Goal: Obtain resource: Obtain resource

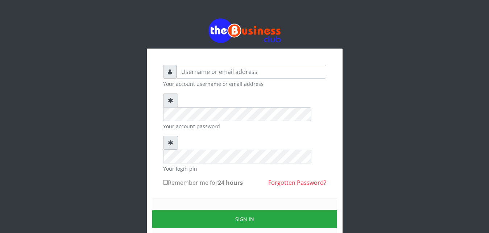
type input "Eniolatelecom"
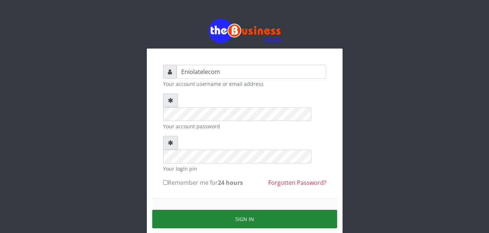
click at [240, 210] on button "Sign in" at bounding box center [244, 219] width 185 height 18
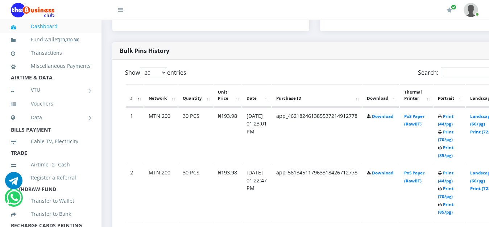
scroll to position [351, 0]
click at [482, 119] on link "Landscape (60/pg)" at bounding box center [481, 119] width 22 height 13
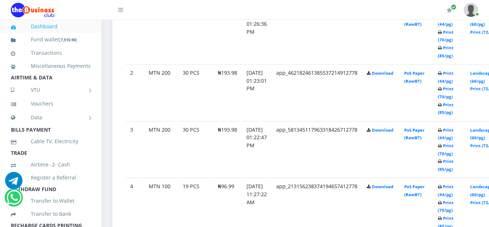
scroll to position [462, 0]
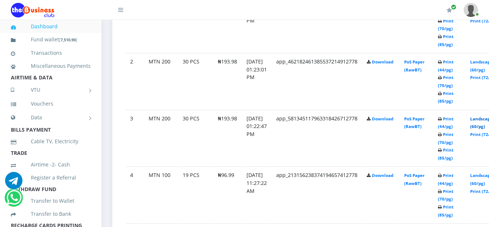
click at [482, 121] on link "Landscape (60/pg)" at bounding box center [481, 122] width 22 height 13
click at [485, 179] on link "Landscape (60/pg)" at bounding box center [481, 179] width 22 height 13
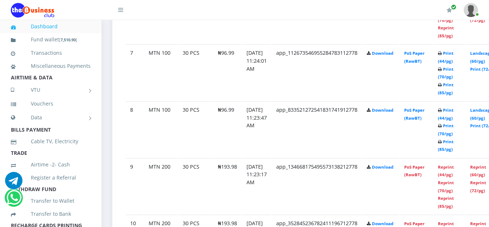
scroll to position [758, 0]
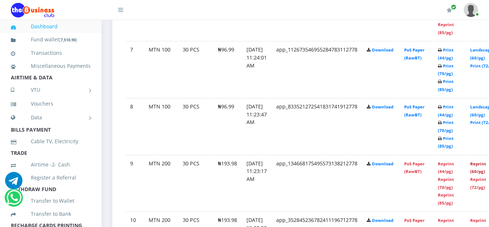
click at [483, 165] on link "Reprint (60/pg)" at bounding box center [478, 167] width 16 height 13
click at [386, 150] on td "Download" at bounding box center [380, 126] width 37 height 56
click at [380, 150] on td "Download" at bounding box center [380, 126] width 37 height 56
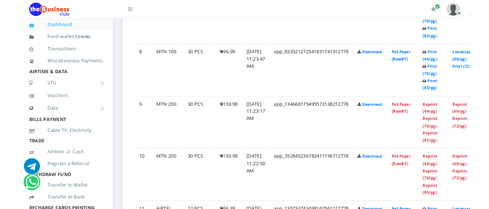
scroll to position [832, 0]
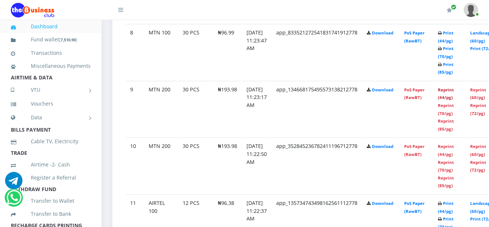
click at [452, 91] on link "Reprint (44/pg)" at bounding box center [446, 93] width 16 height 13
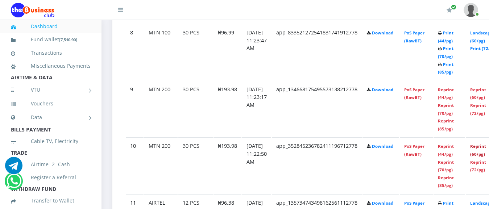
click at [485, 148] on link "Reprint (60/pg)" at bounding box center [478, 150] width 16 height 13
drag, startPoint x: 296, startPoint y: 133, endPoint x: 296, endPoint y: 121, distance: 12.0
click at [296, 121] on td "app_134668175495573138212778" at bounding box center [317, 109] width 90 height 56
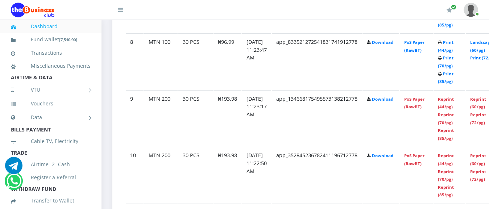
scroll to position [673, 0]
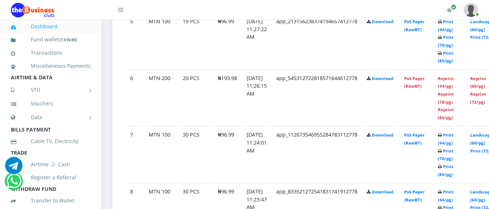
click at [484, 107] on td "Reprint (60/pg) Reprint (72/pg)" at bounding box center [485, 98] width 38 height 56
click at [482, 138] on link "Landscape (60/pg)" at bounding box center [481, 138] width 22 height 13
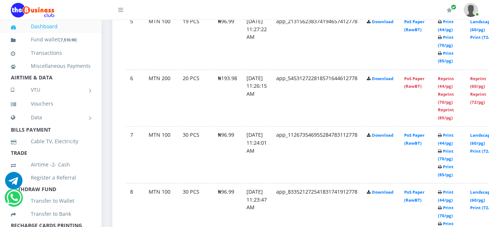
scroll to position [673, 0]
click at [391, 80] on link "Download" at bounding box center [382, 78] width 21 height 5
click at [283, 5] on div "My Profile Settings Logout" at bounding box center [308, 10] width 340 height 20
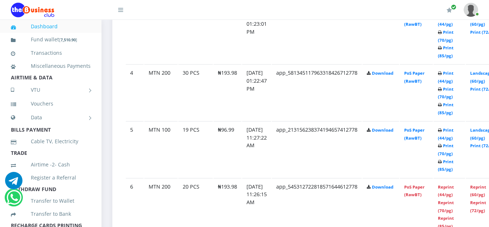
scroll to position [561, 0]
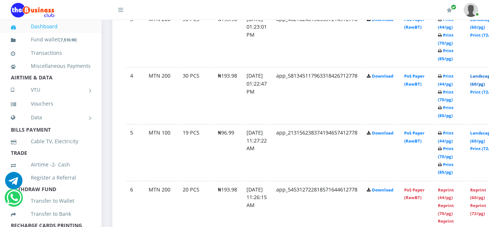
click at [484, 80] on link "Landscape (60/pg)" at bounding box center [481, 79] width 22 height 13
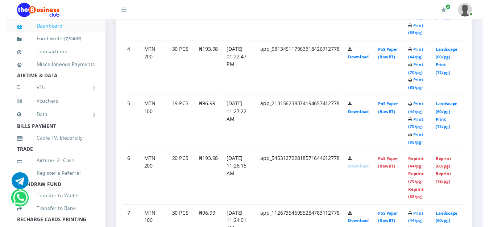
scroll to position [561, 0]
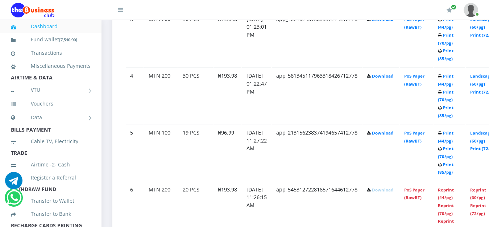
click at [258, 38] on td "[DATE] 01:23:01 PM" at bounding box center [256, 39] width 29 height 56
click at [483, 22] on link "Landscape (60/pg)" at bounding box center [481, 23] width 22 height 13
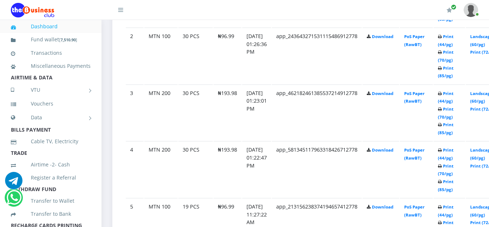
scroll to position [469, 0]
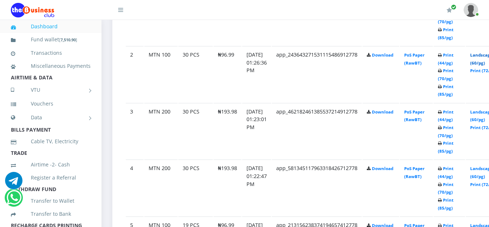
click at [487, 59] on link "Landscape (60/pg)" at bounding box center [481, 58] width 22 height 13
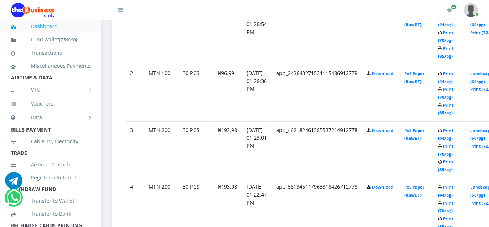
scroll to position [432, 0]
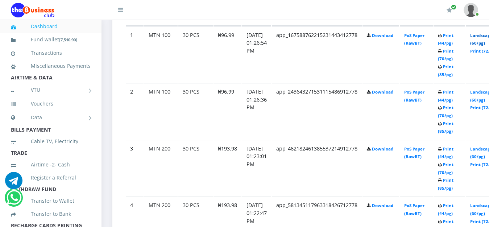
click at [484, 36] on link "Landscape (60/pg)" at bounding box center [481, 39] width 22 height 13
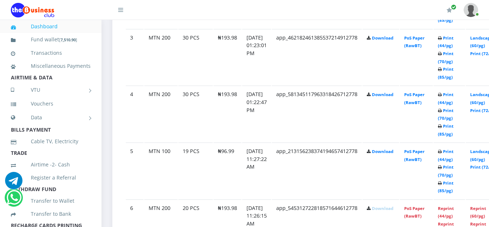
scroll to position [561, 0]
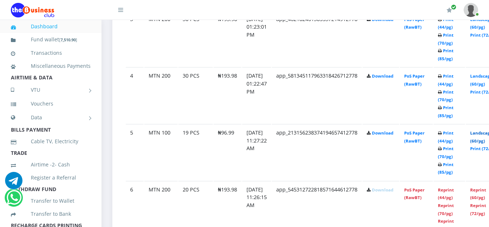
click at [486, 135] on link "Landscape (60/pg)" at bounding box center [481, 136] width 22 height 13
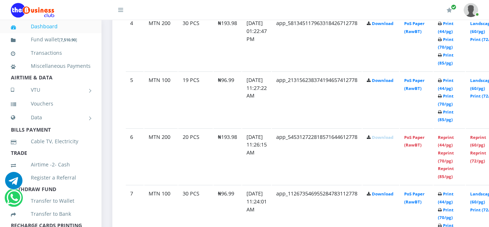
scroll to position [617, 0]
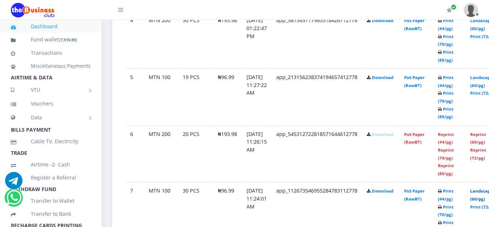
click at [485, 192] on link "Landscape (60/pg)" at bounding box center [481, 194] width 22 height 13
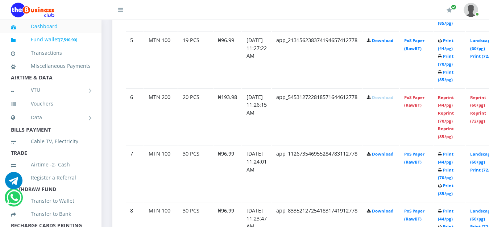
scroll to position [672, 0]
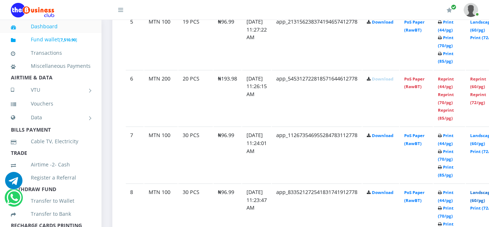
click at [486, 193] on link "Landscape (60/pg)" at bounding box center [481, 196] width 22 height 13
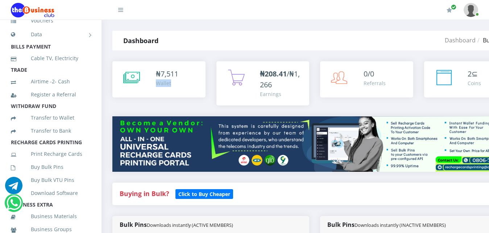
scroll to position [99, 0]
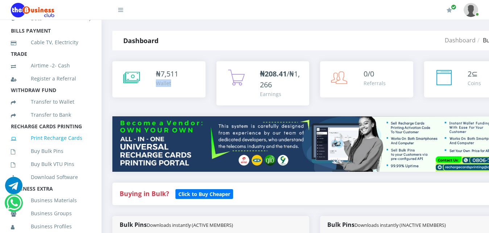
click at [38, 146] on link "Print Recharge Cards" at bounding box center [51, 138] width 80 height 17
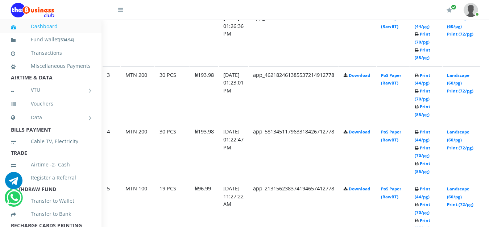
scroll to position [524, 23]
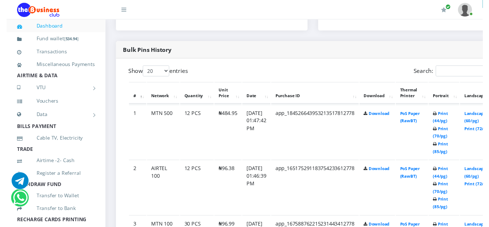
scroll to position [358, 0]
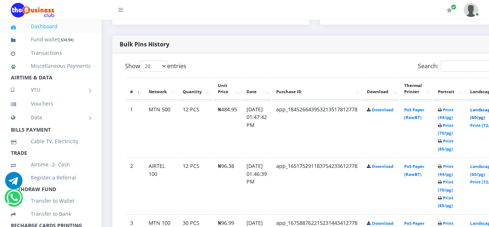
click at [483, 109] on link "Landscape (60/pg)" at bounding box center [481, 113] width 22 height 13
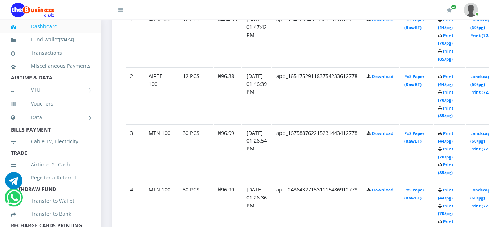
scroll to position [450, 0]
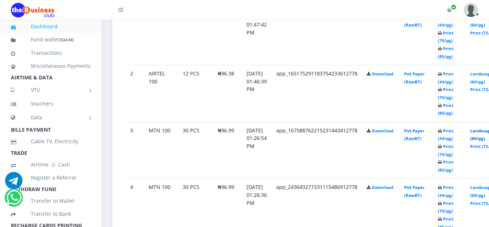
click at [485, 132] on link "Landscape (60/pg)" at bounding box center [481, 134] width 22 height 13
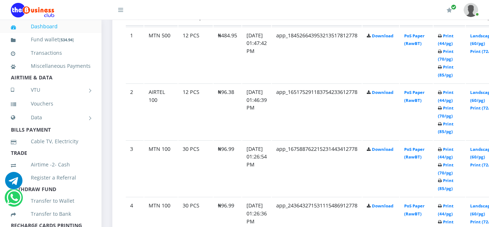
scroll to position [413, 0]
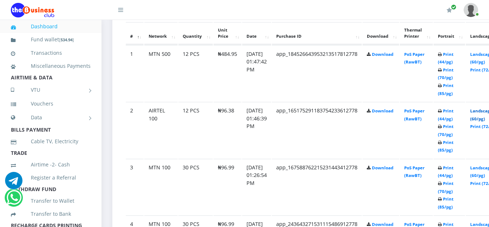
click at [486, 114] on link "Landscape (60/pg)" at bounding box center [481, 114] width 22 height 13
click at [485, 113] on link "Landscape (60/pg)" at bounding box center [481, 114] width 22 height 13
click at [483, 113] on link "Landscape (60/pg)" at bounding box center [481, 114] width 22 height 13
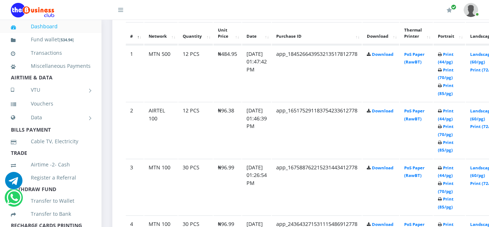
scroll to position [413, 0]
